Goal: Use online tool/utility

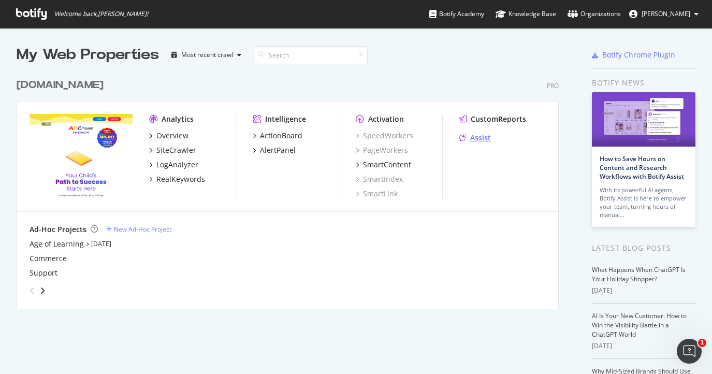
click at [478, 138] on div "Assist" at bounding box center [480, 138] width 21 height 10
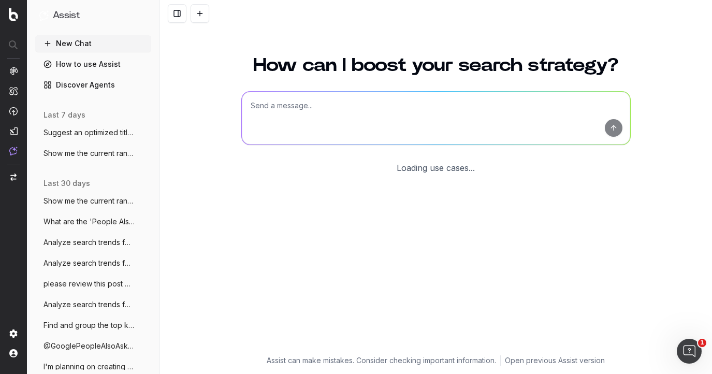
scroll to position [28, 0]
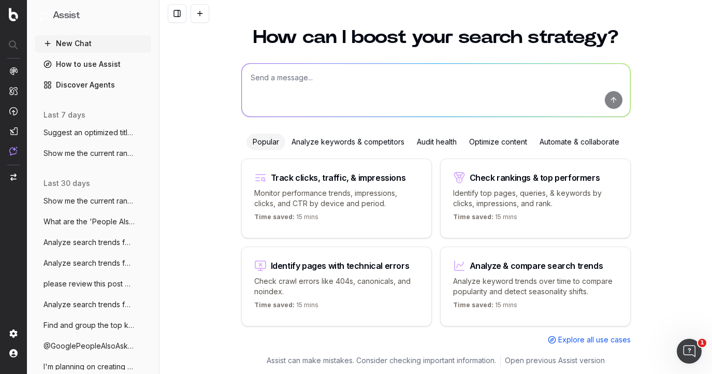
click at [371, 144] on div "Analyze keywords & competitors" at bounding box center [347, 142] width 125 height 17
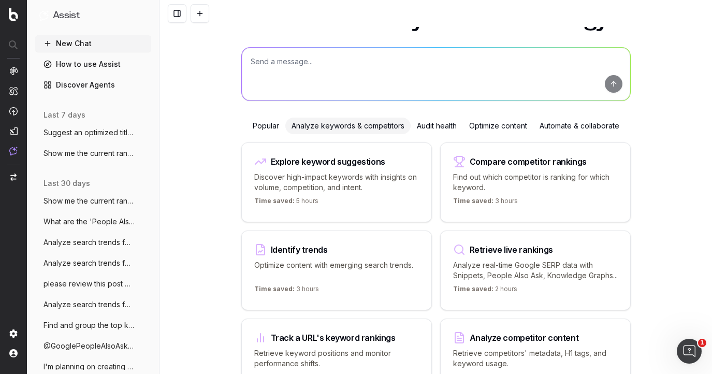
scroll to position [31, 0]
